Goal: Find specific page/section: Find specific page/section

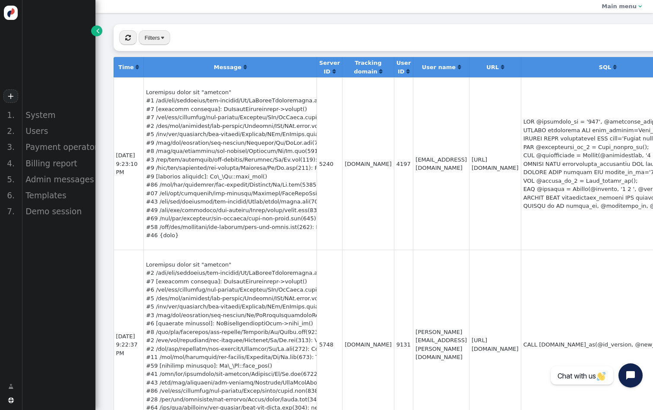
scroll to position [0, 2]
click at [135, 38] on button "" at bounding box center [128, 37] width 18 height 15
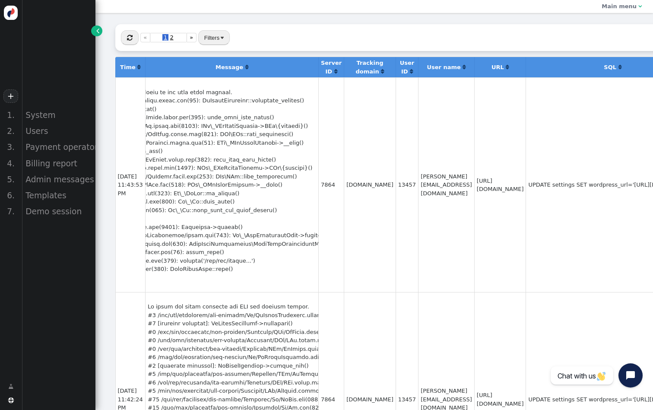
scroll to position [0, 0]
click at [134, 38] on button "" at bounding box center [130, 37] width 18 height 15
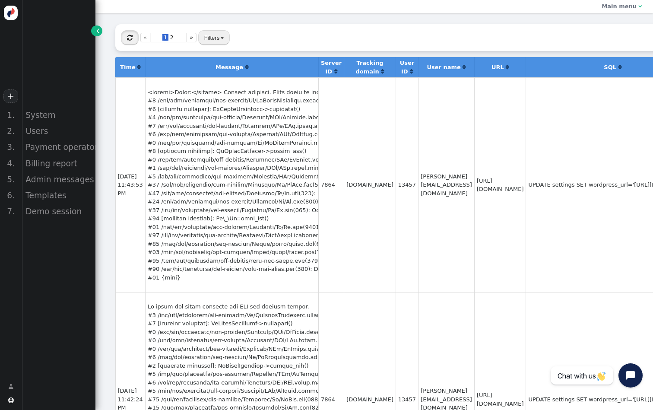
click at [134, 38] on button "" at bounding box center [130, 37] width 18 height 15
click at [55, 165] on div "Billing report" at bounding box center [59, 164] width 74 height 16
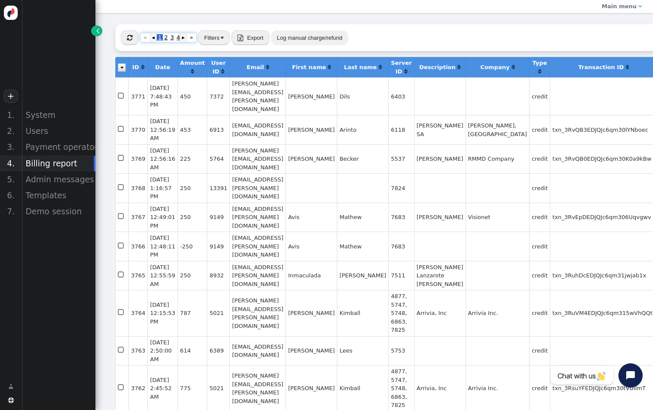
click at [140, 37] on link "«" at bounding box center [145, 38] width 10 height 10
click at [129, 36] on span "" at bounding box center [130, 38] width 6 height 6
click at [35, 131] on div "Users" at bounding box center [59, 131] width 74 height 16
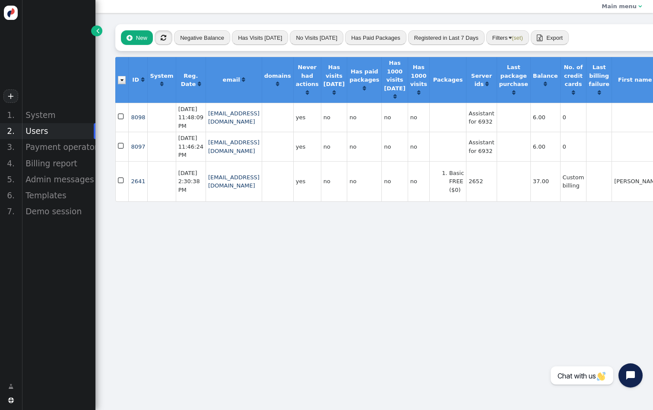
click at [163, 39] on span "" at bounding box center [164, 38] width 6 height 6
click at [497, 40] on button "Filters (set)" at bounding box center [508, 37] width 43 height 15
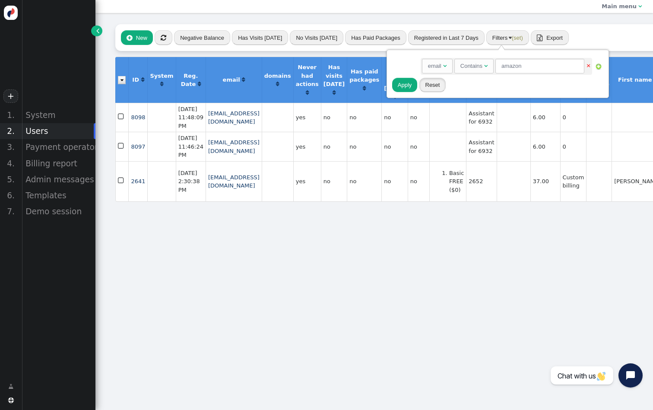
click at [437, 84] on button "Reset" at bounding box center [433, 85] width 27 height 15
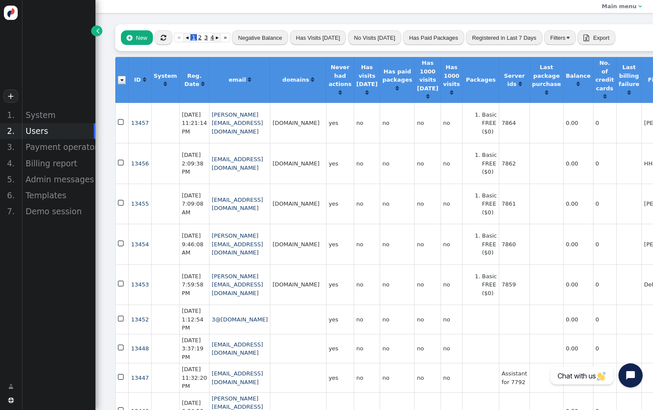
scroll to position [-1, 0]
click at [169, 35] on button "" at bounding box center [164, 37] width 18 height 15
click at [168, 35] on button "" at bounding box center [164, 37] width 18 height 15
